Goal: Task Accomplishment & Management: Manage account settings

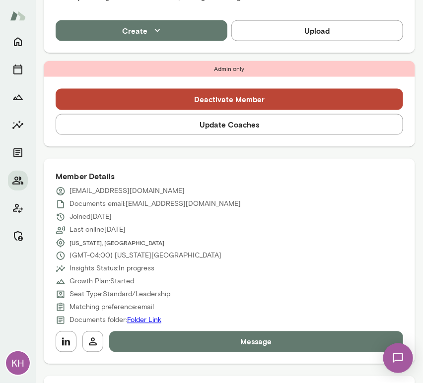
scroll to position [344, 0]
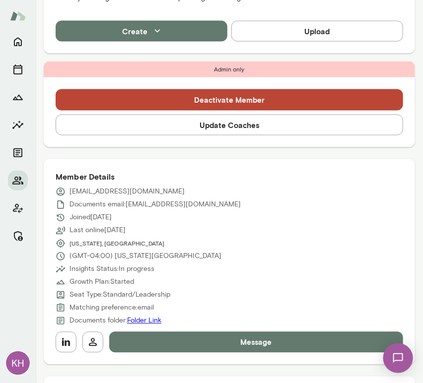
click at [249, 128] on button "Update Coaches" at bounding box center [230, 125] width 348 height 21
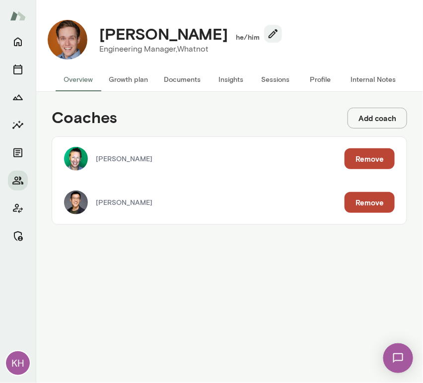
click at [357, 162] on button "Remove" at bounding box center [370, 158] width 50 height 21
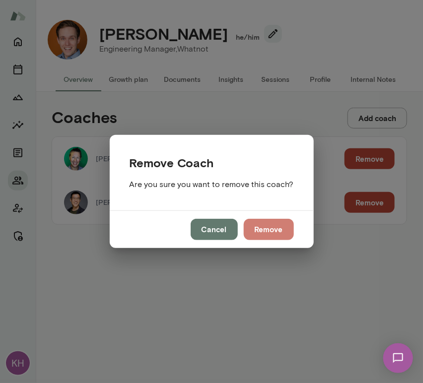
click at [269, 225] on button "Remove" at bounding box center [269, 229] width 50 height 21
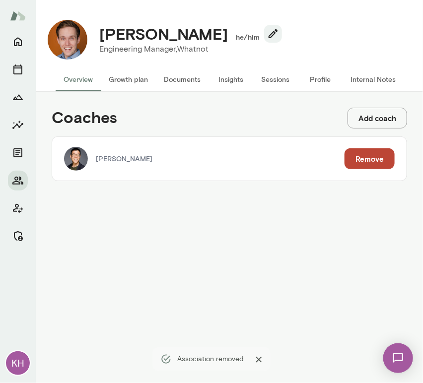
click at [275, 72] on button "Sessions" at bounding box center [275, 80] width 45 height 24
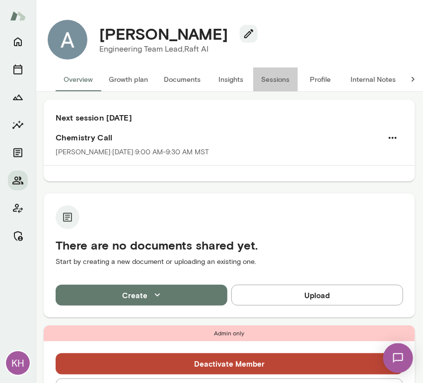
click at [280, 80] on button "Sessions" at bounding box center [275, 80] width 45 height 24
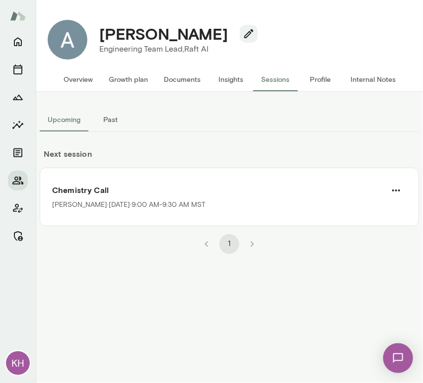
click at [72, 78] on button "Overview" at bounding box center [78, 80] width 45 height 24
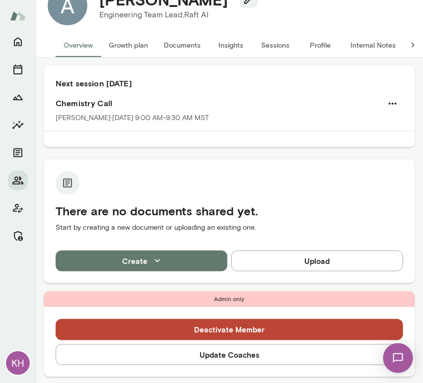
scroll to position [33, 0]
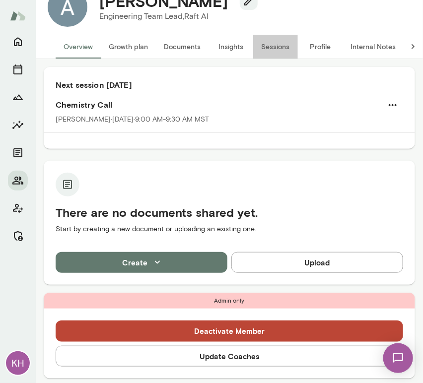
click at [270, 44] on button "Sessions" at bounding box center [275, 47] width 45 height 24
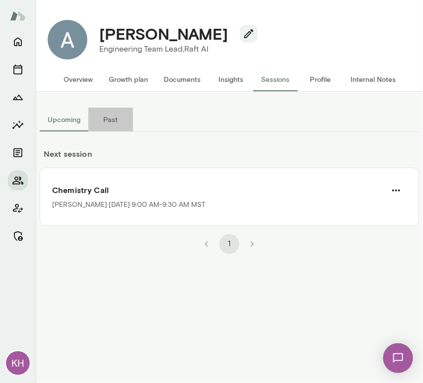
click at [114, 121] on button "Past" at bounding box center [110, 120] width 45 height 24
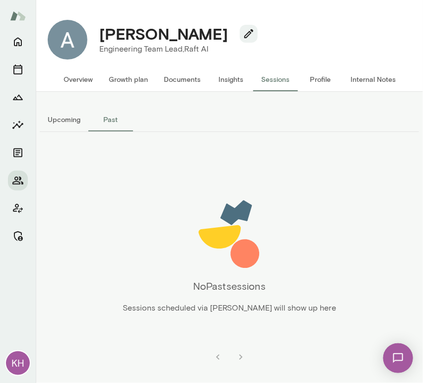
click at [67, 112] on button "Upcoming" at bounding box center [64, 120] width 49 height 24
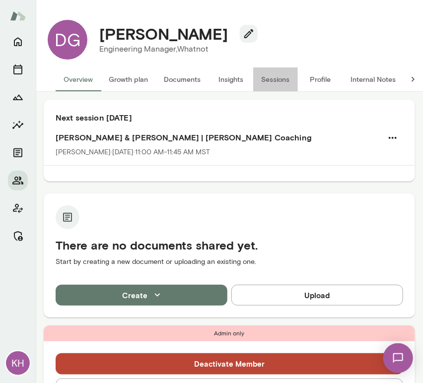
click at [274, 79] on button "Sessions" at bounding box center [275, 80] width 45 height 24
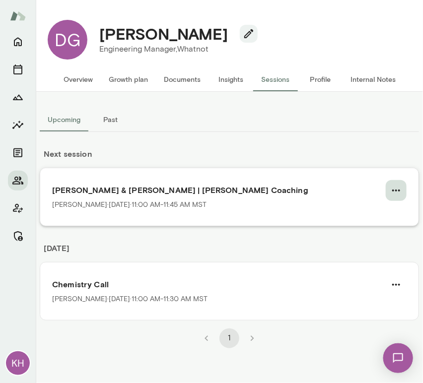
click at [405, 187] on button "button" at bounding box center [396, 190] width 21 height 21
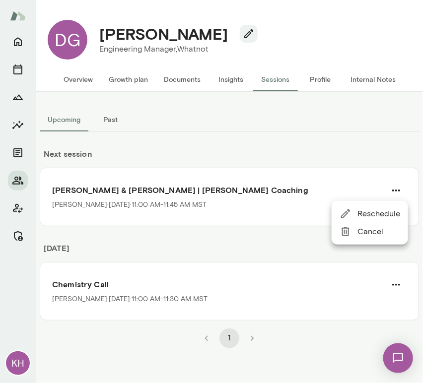
click at [379, 232] on span "Cancel" at bounding box center [379, 232] width 43 height 12
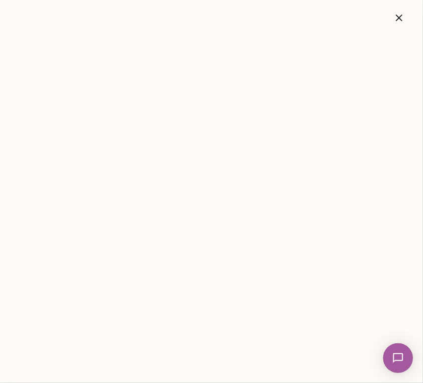
click at [399, 27] on button "button" at bounding box center [399, 18] width 32 height 20
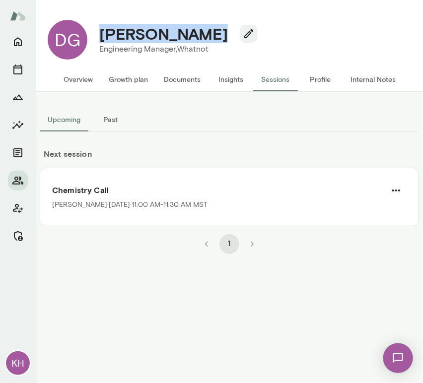
drag, startPoint x: 212, startPoint y: 34, endPoint x: 93, endPoint y: 41, distance: 119.4
click at [93, 41] on div "[PERSON_NAME]" at bounding box center [174, 33] width 166 height 19
copy h4 "[PERSON_NAME]"
click at [76, 76] on button "Overview" at bounding box center [78, 80] width 45 height 24
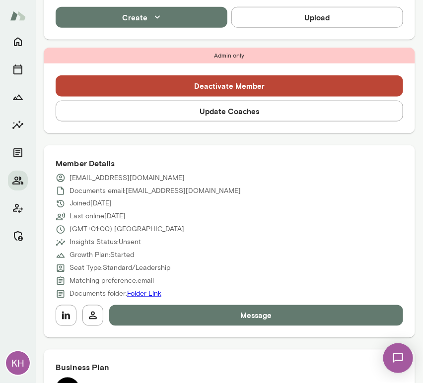
scroll to position [279, 0]
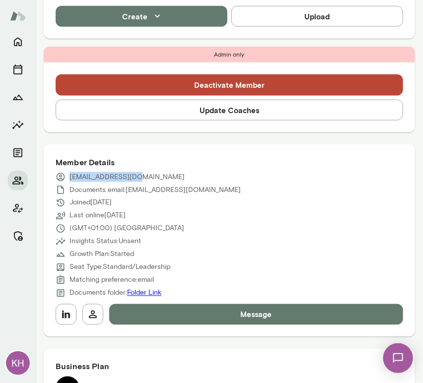
drag, startPoint x: 136, startPoint y: 176, endPoint x: 69, endPoint y: 169, distance: 67.3
click at [69, 169] on div "Member Details declan@whatnot.com Documents email: declan@whatnot.com Joined Au…" at bounding box center [229, 240] width 371 height 193
copy div "mber Details declan@whatnot.com"
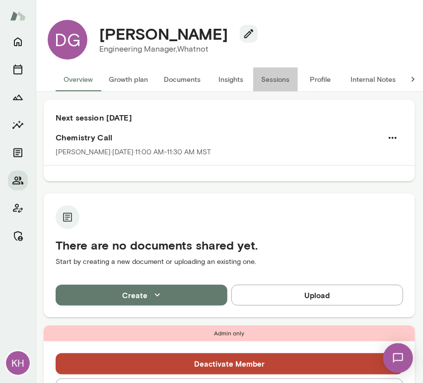
click at [275, 78] on button "Sessions" at bounding box center [275, 80] width 45 height 24
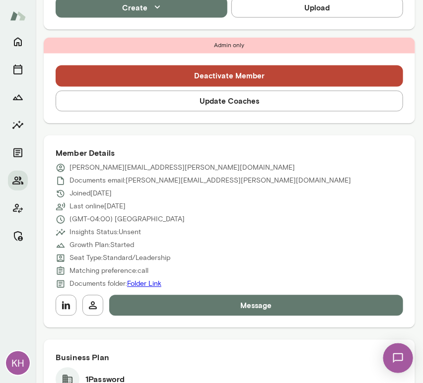
scroll to position [430, 0]
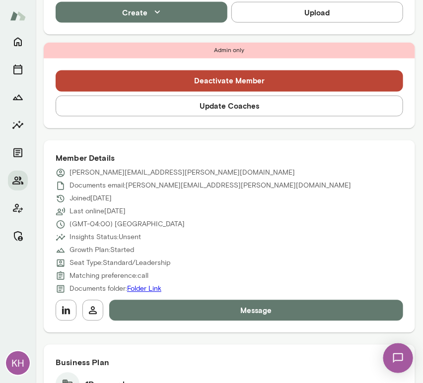
click at [144, 96] on button "Update Coaches" at bounding box center [230, 106] width 348 height 21
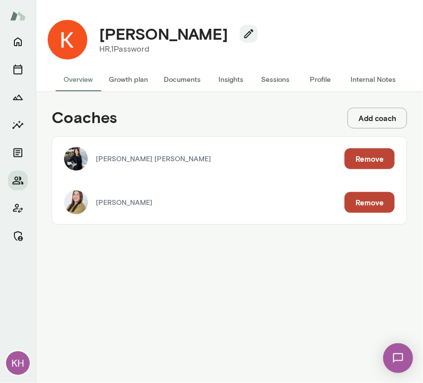
click at [365, 199] on button "Remove" at bounding box center [370, 202] width 50 height 21
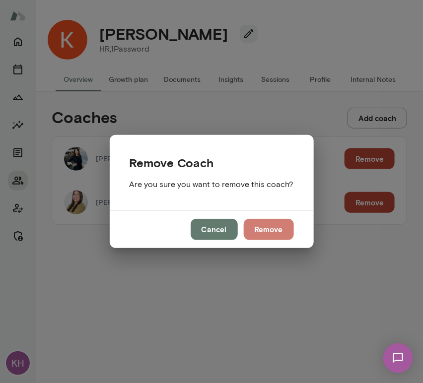
click at [271, 227] on button "Remove" at bounding box center [269, 229] width 50 height 21
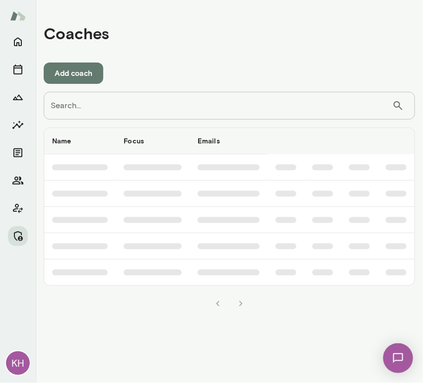
click at [86, 96] on input "Search..." at bounding box center [218, 106] width 349 height 28
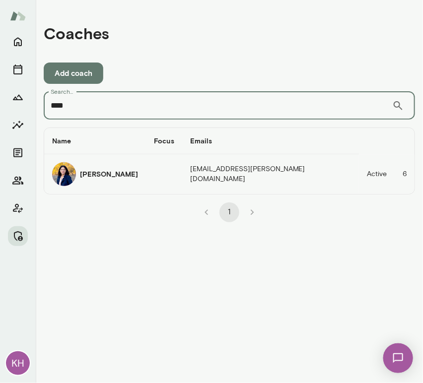
type input "****"
click at [65, 172] on img "coaches table" at bounding box center [64, 174] width 24 height 24
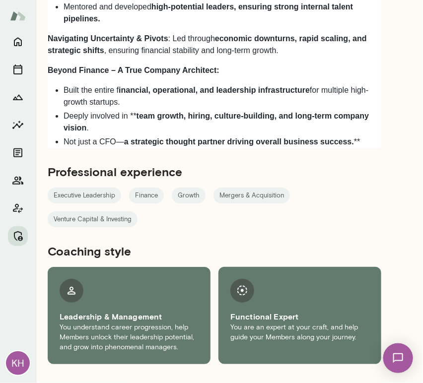
scroll to position [926, 0]
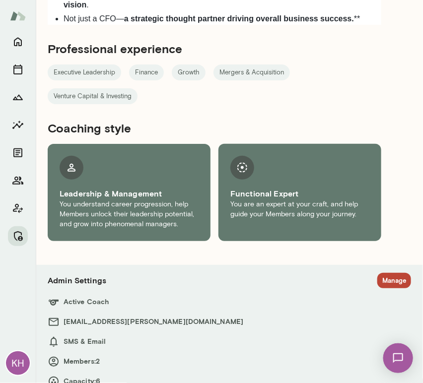
click at [383, 296] on h6 "Active Coach" at bounding box center [229, 302] width 363 height 12
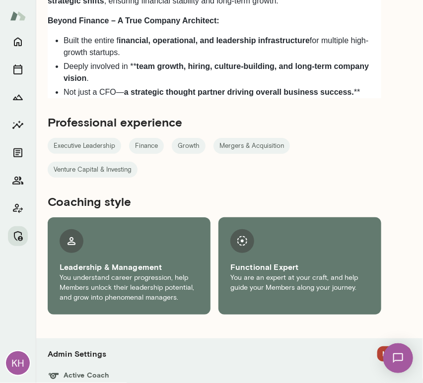
scroll to position [926, 0]
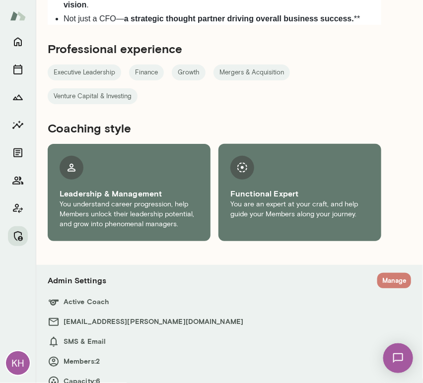
click at [380, 273] on button "Manage" at bounding box center [394, 280] width 34 height 15
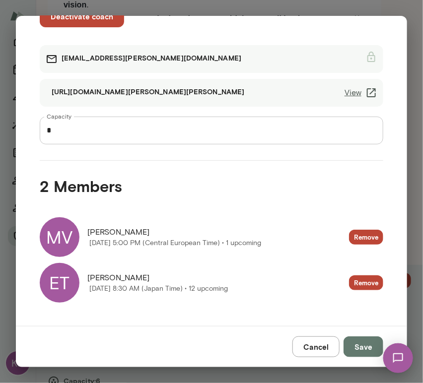
scroll to position [60, 0]
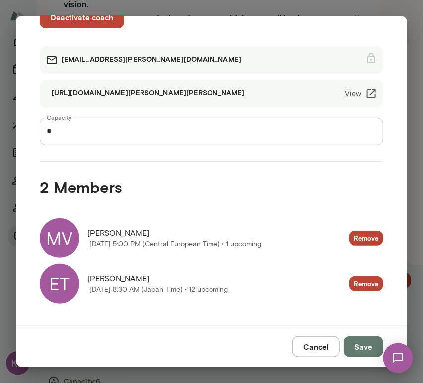
click at [70, 239] on div "MV" at bounding box center [60, 238] width 40 height 40
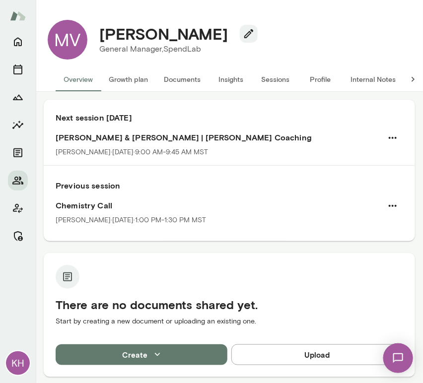
click at [284, 81] on button "Sessions" at bounding box center [275, 80] width 45 height 24
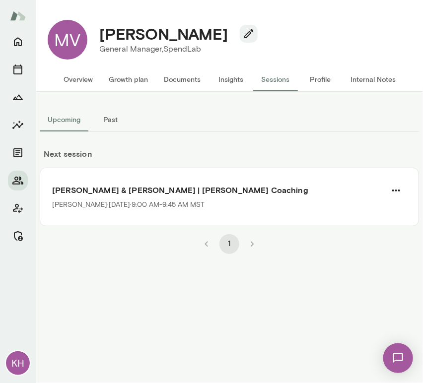
drag, startPoint x: 212, startPoint y: 39, endPoint x: 104, endPoint y: 33, distance: 107.9
click at [104, 33] on h4 "Maja Verlasevic" at bounding box center [163, 33] width 129 height 19
copy h4 "Maja Verlasevic"
click at [298, 28] on div "Maja Verlasevic General Manager, SpendLab (GMT+02:00) Belgrade" at bounding box center [249, 40] width 324 height 40
click at [15, 181] on icon "Members" at bounding box center [18, 181] width 12 height 12
